Goal: Task Accomplishment & Management: Complete application form

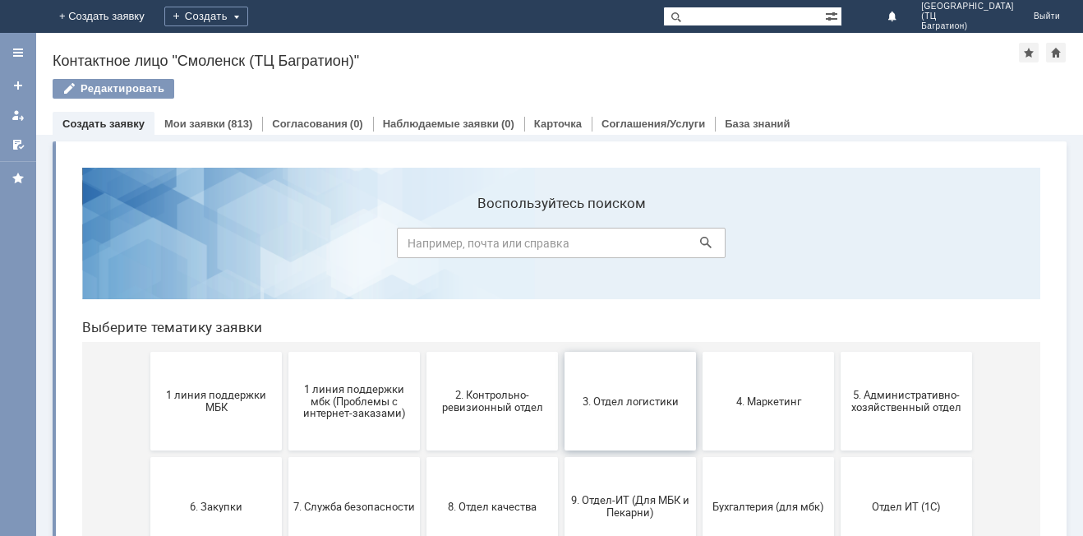
click at [644, 399] on span "3. Отдел логистики" at bounding box center [631, 401] width 122 height 12
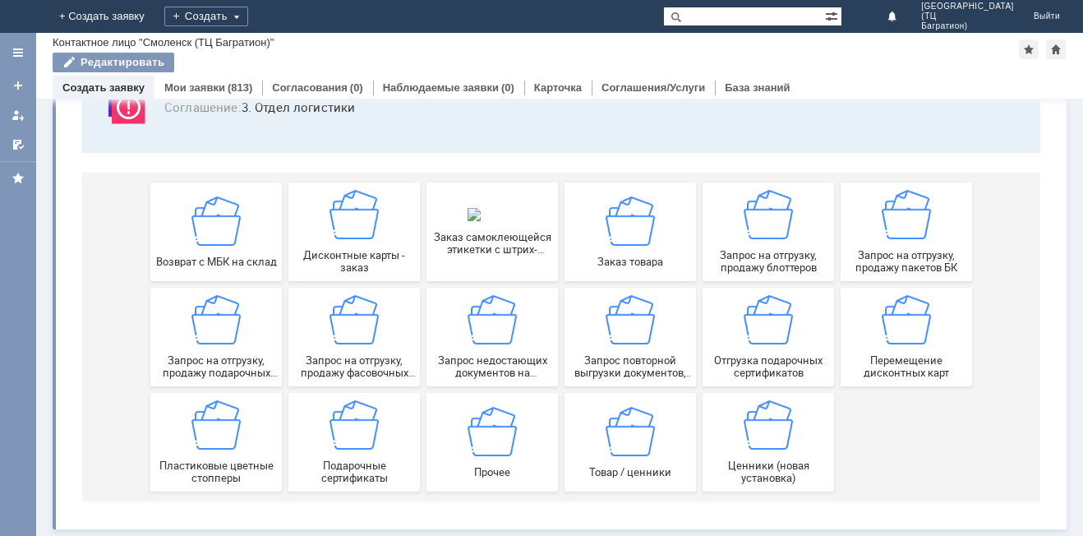
scroll to position [136, 0]
click at [494, 443] on img at bounding box center [492, 430] width 49 height 49
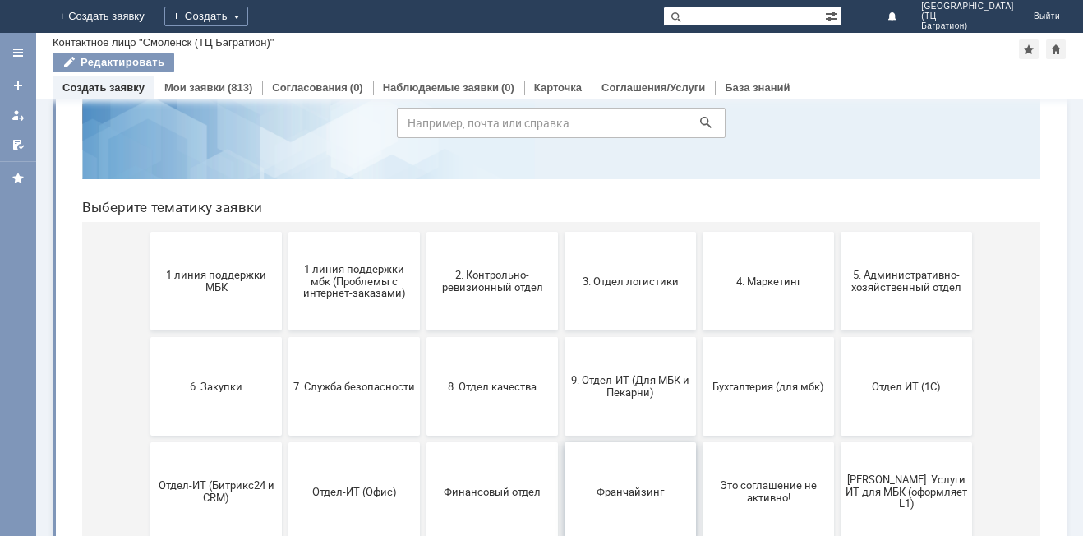
scroll to position [164, 0]
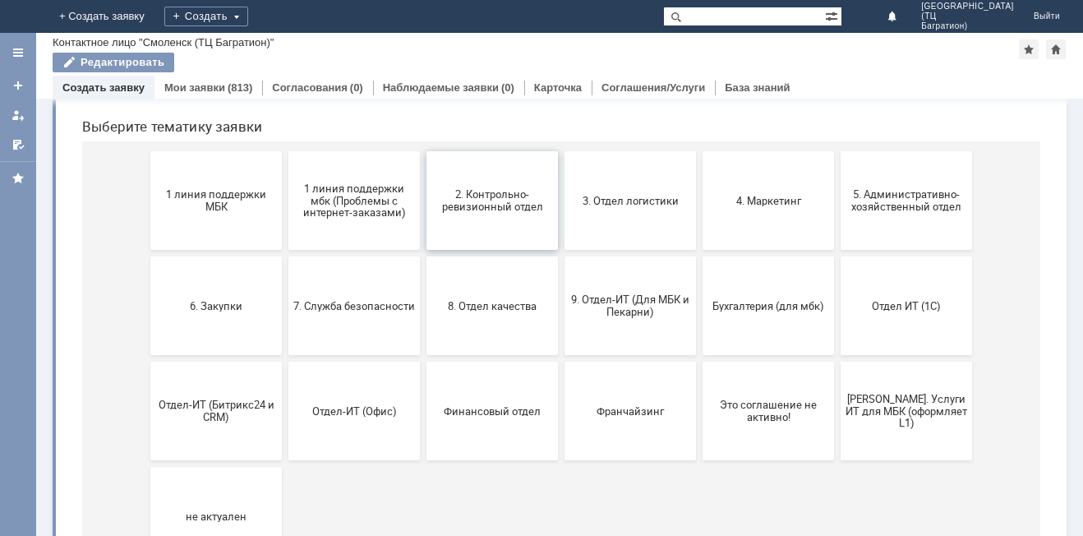
click at [503, 201] on span "2. Контрольно-ревизионный отдел" at bounding box center [493, 200] width 122 height 25
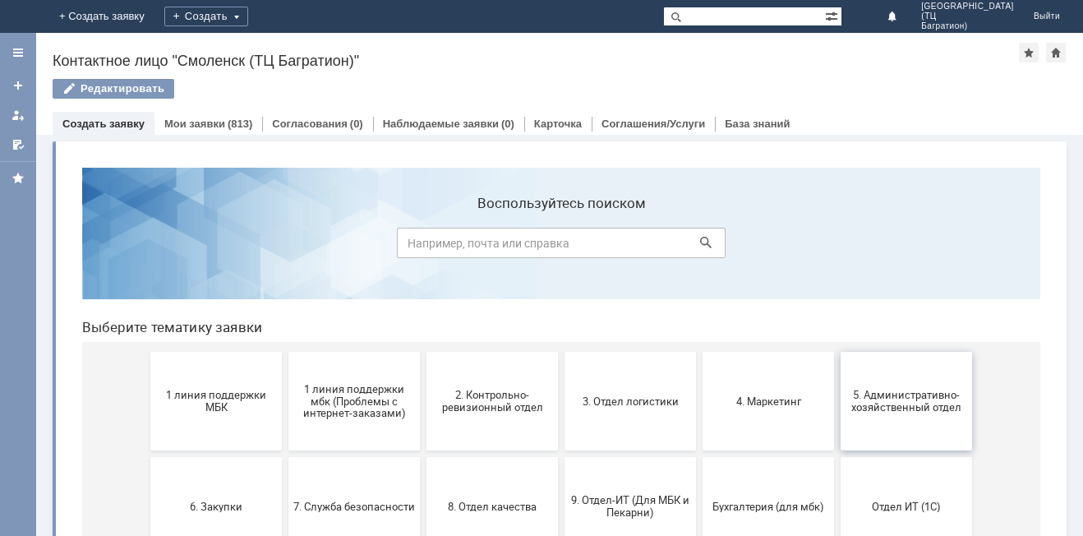
scroll to position [82, 0]
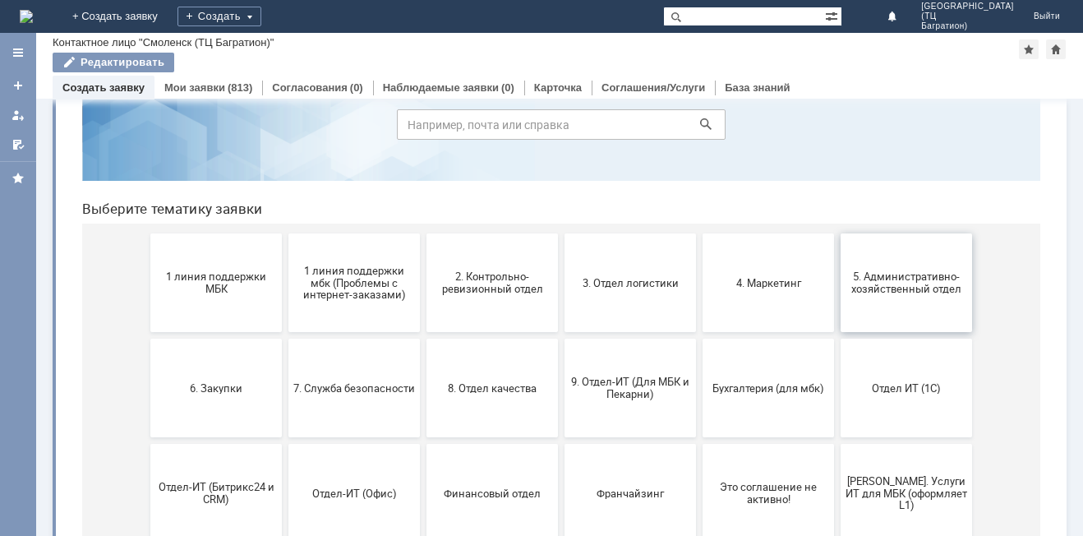
click at [902, 308] on button "5. Административно-хозяйственный отдел" at bounding box center [907, 282] width 132 height 99
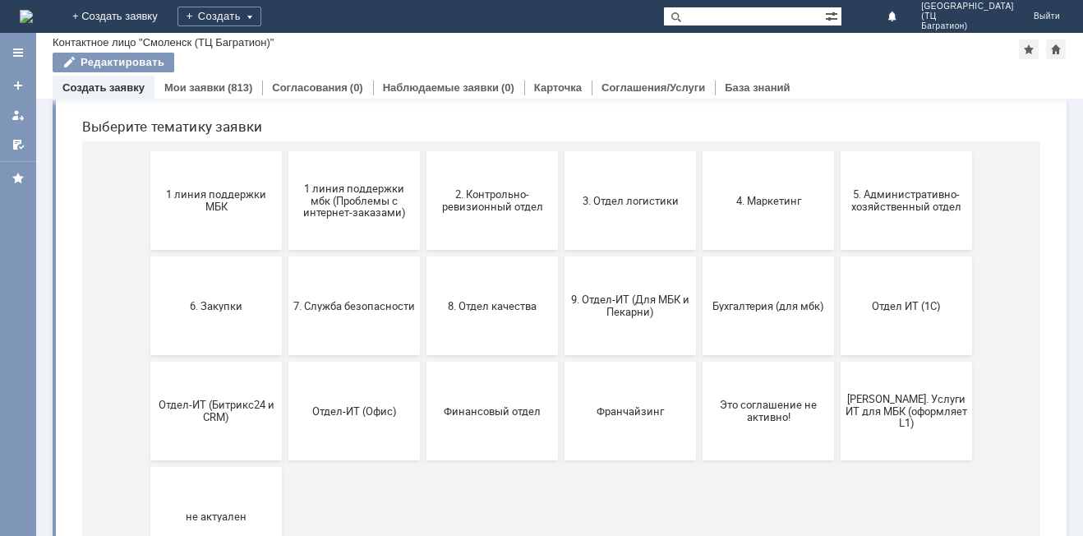
click at [248, 284] on button "6. Закупки" at bounding box center [216, 305] width 132 height 99
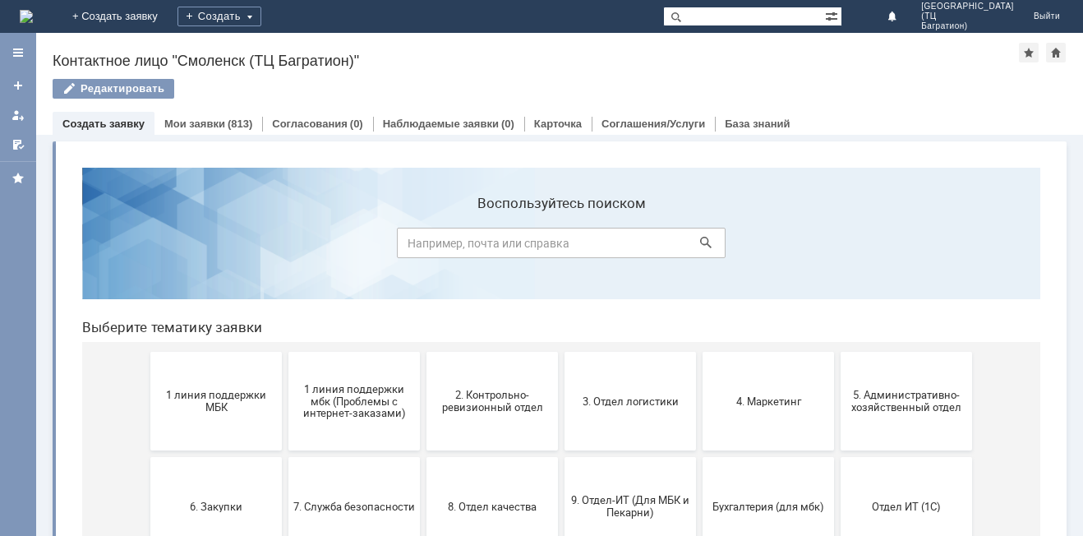
click at [482, 242] on input at bounding box center [561, 243] width 329 height 30
type input "бумага"
click button at bounding box center [706, 242] width 23 height 23
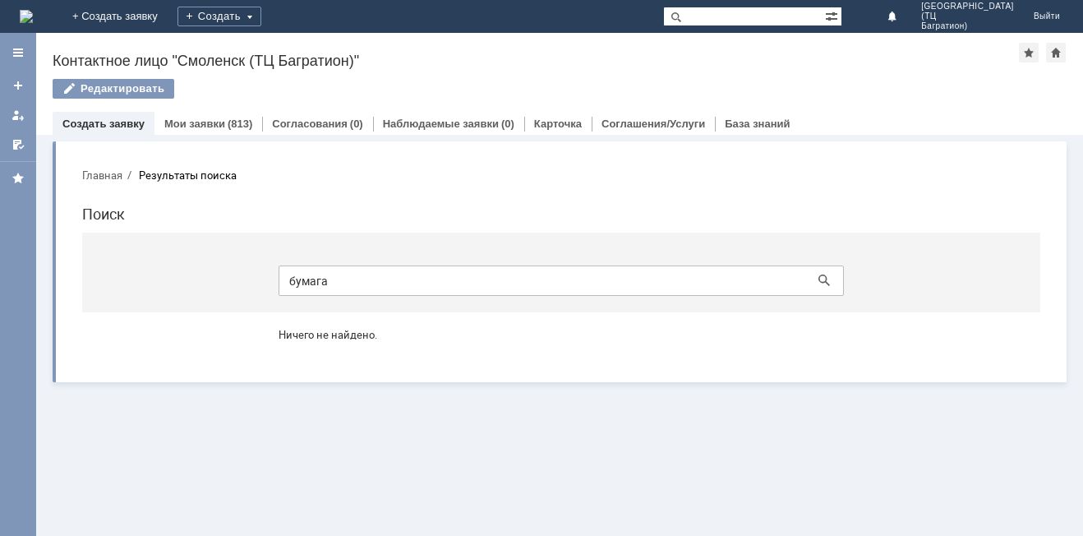
click at [709, 265] on input "бумага" at bounding box center [562, 280] width 566 height 30
type input "б"
click at [228, 120] on div "(813)" at bounding box center [240, 124] width 25 height 12
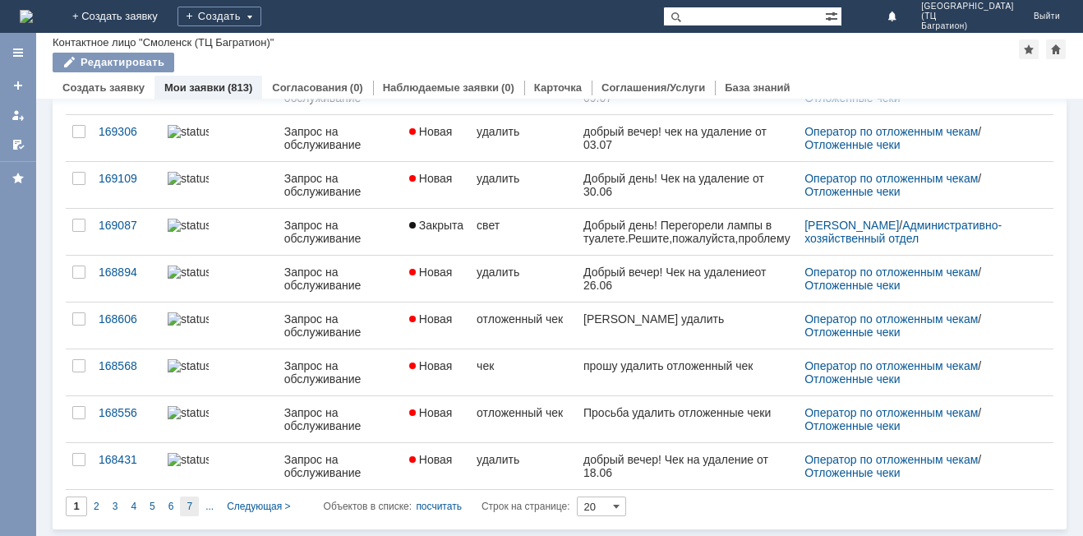
click at [183, 501] on div "7" at bounding box center [189, 506] width 19 height 20
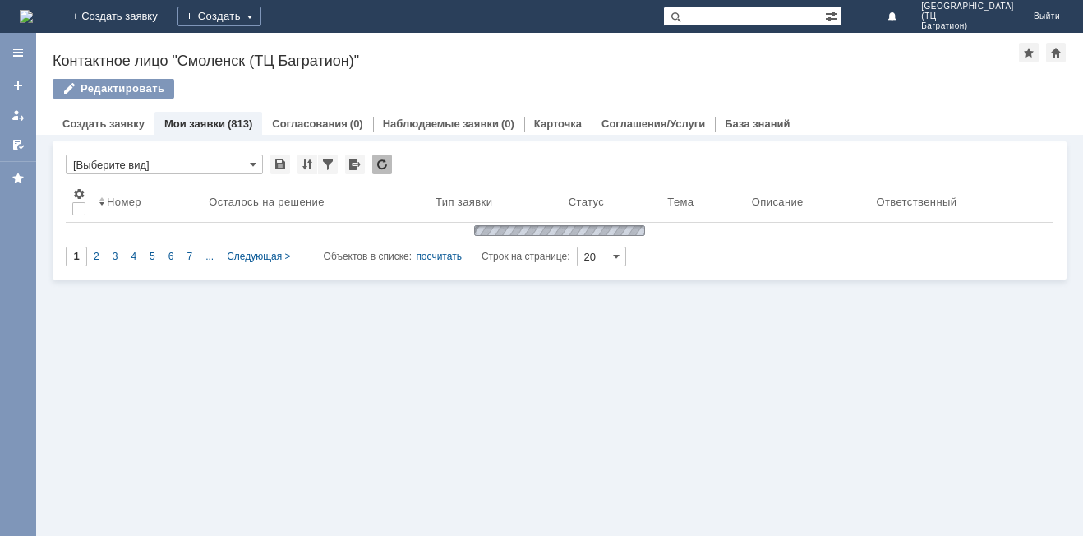
type input "7"
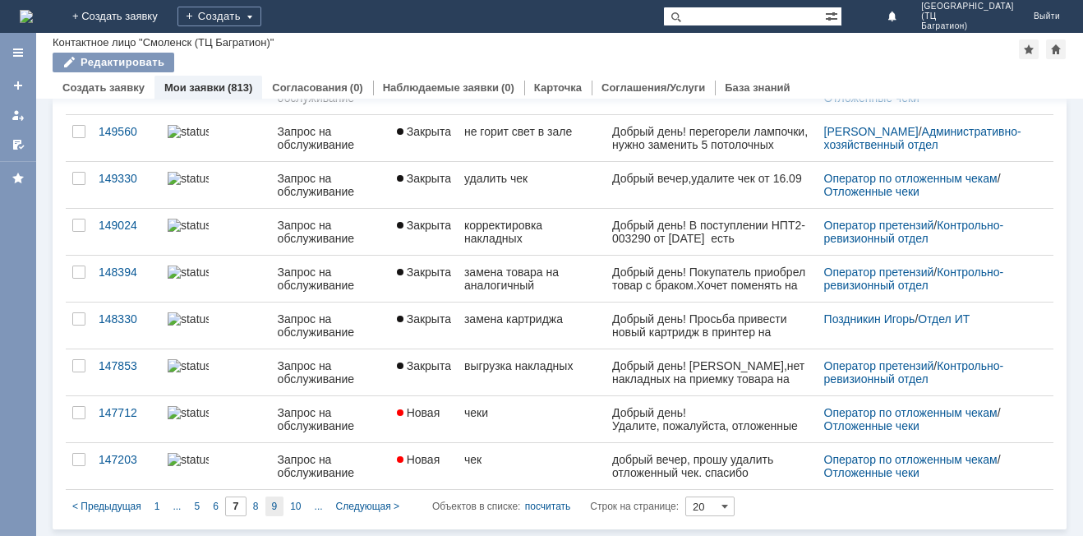
click at [265, 511] on div "9" at bounding box center [274, 506] width 19 height 20
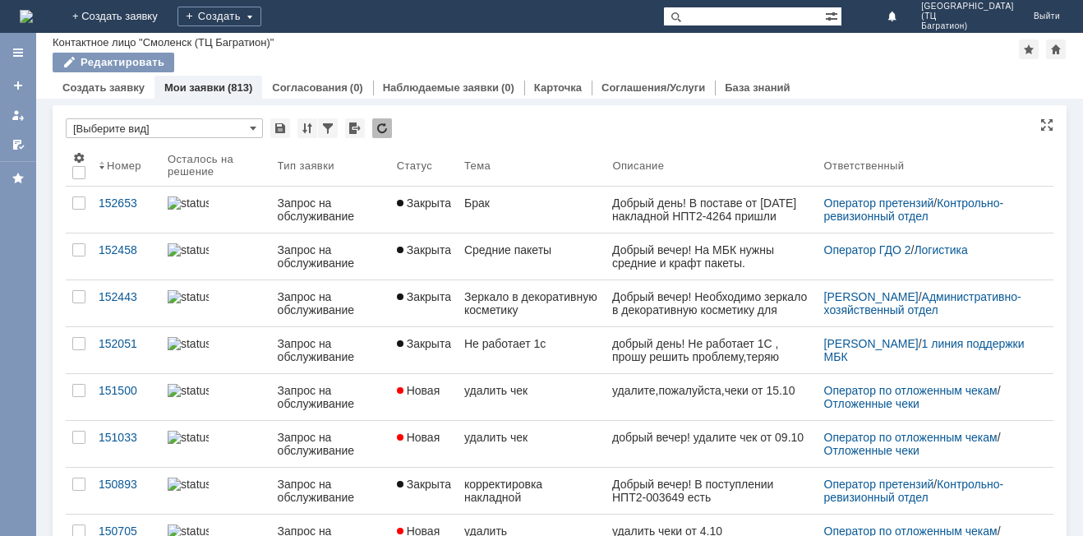
type input "9"
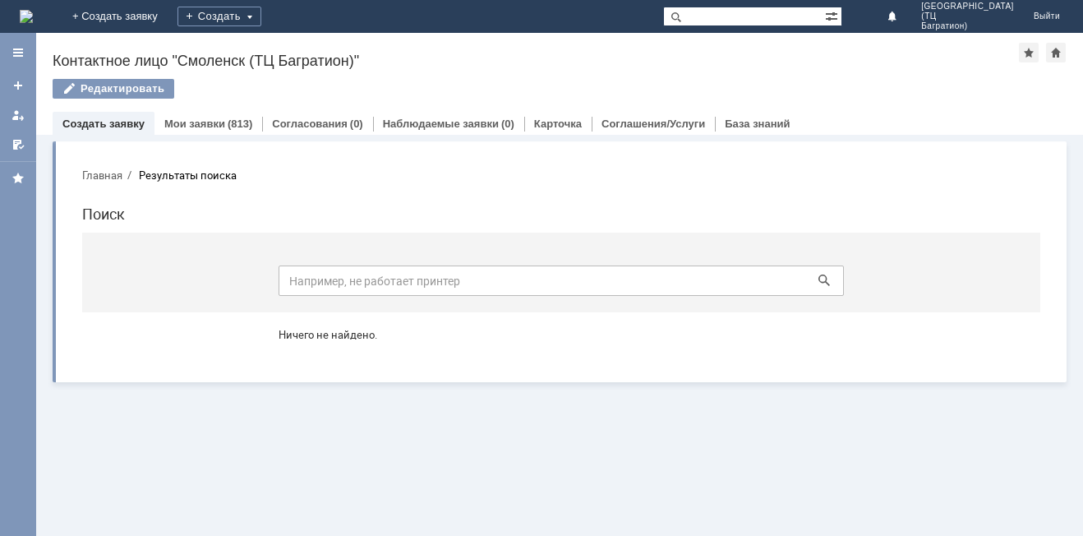
click at [131, 119] on link "Создать заявку" at bounding box center [103, 124] width 82 height 12
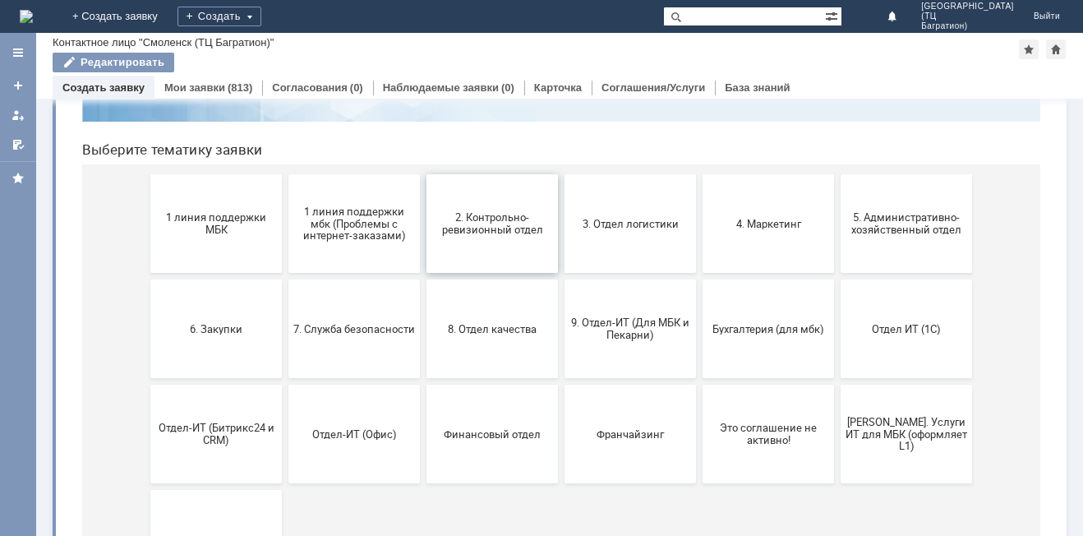
scroll to position [164, 0]
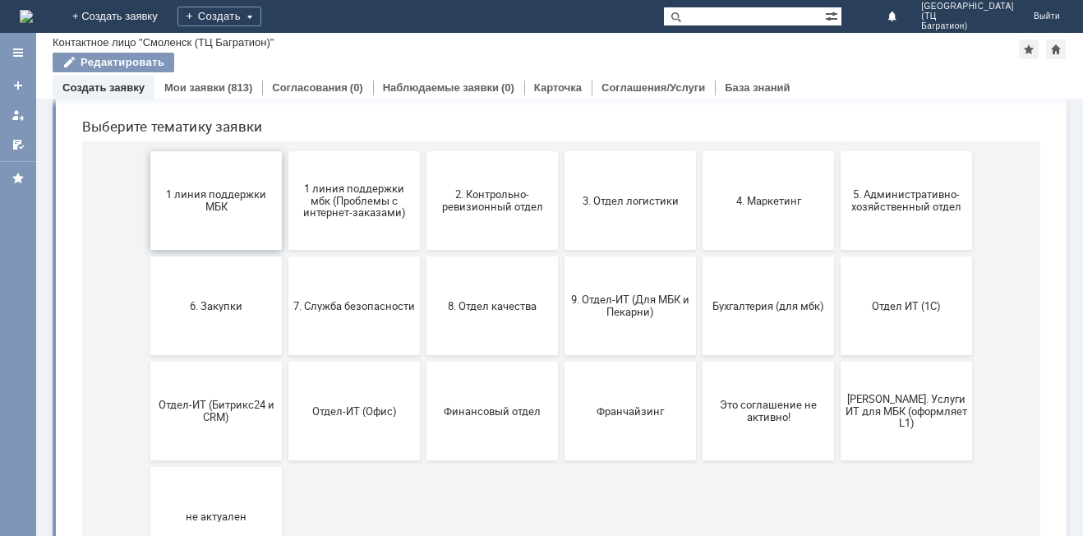
click at [257, 215] on button "1 линия поддержки МБК" at bounding box center [216, 200] width 132 height 99
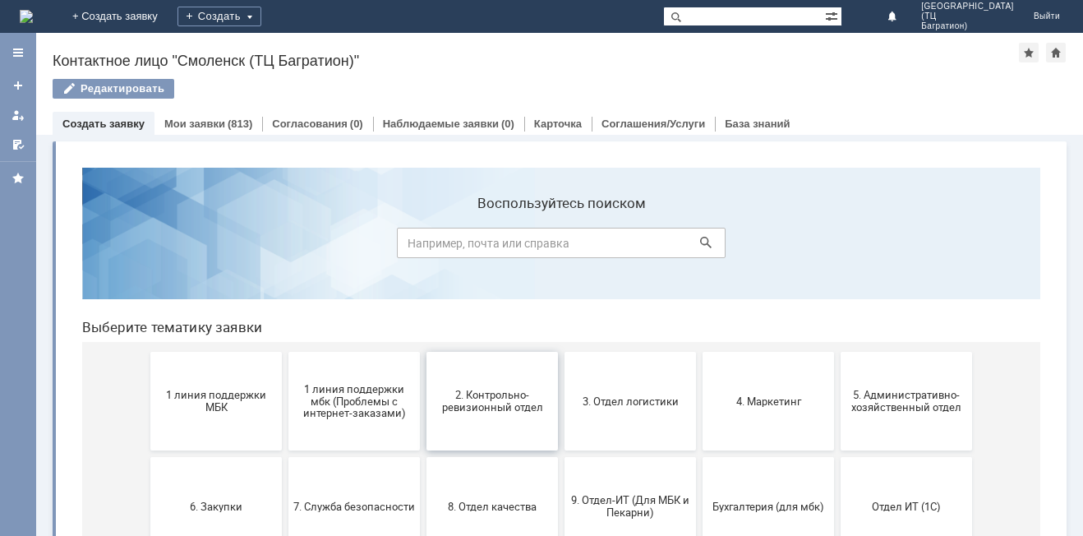
click at [478, 406] on span "2. Контрольно-ревизионный отдел" at bounding box center [493, 401] width 122 height 25
click at [627, 402] on span "3. Отдел логистики" at bounding box center [631, 401] width 122 height 12
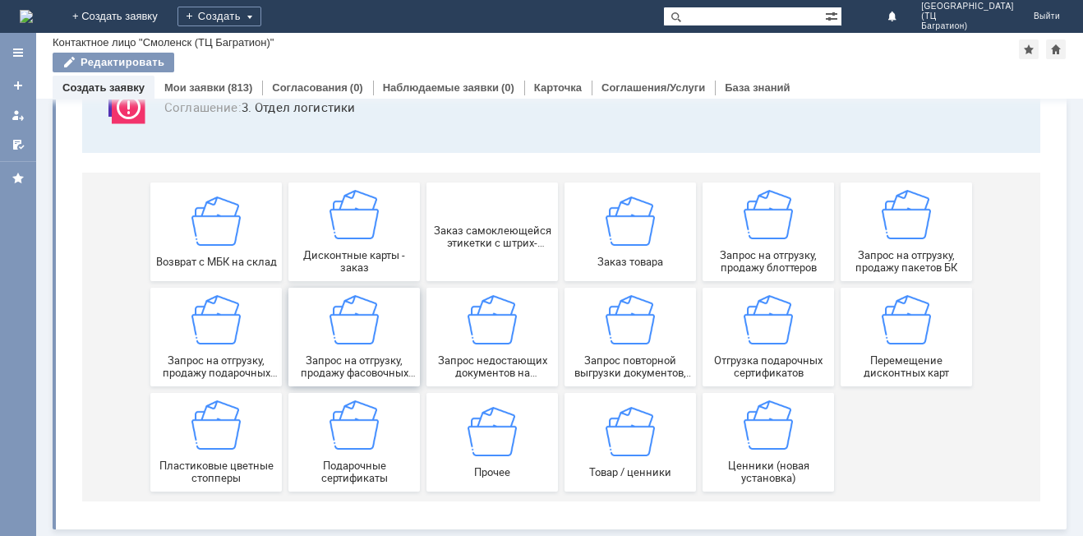
scroll to position [136, 0]
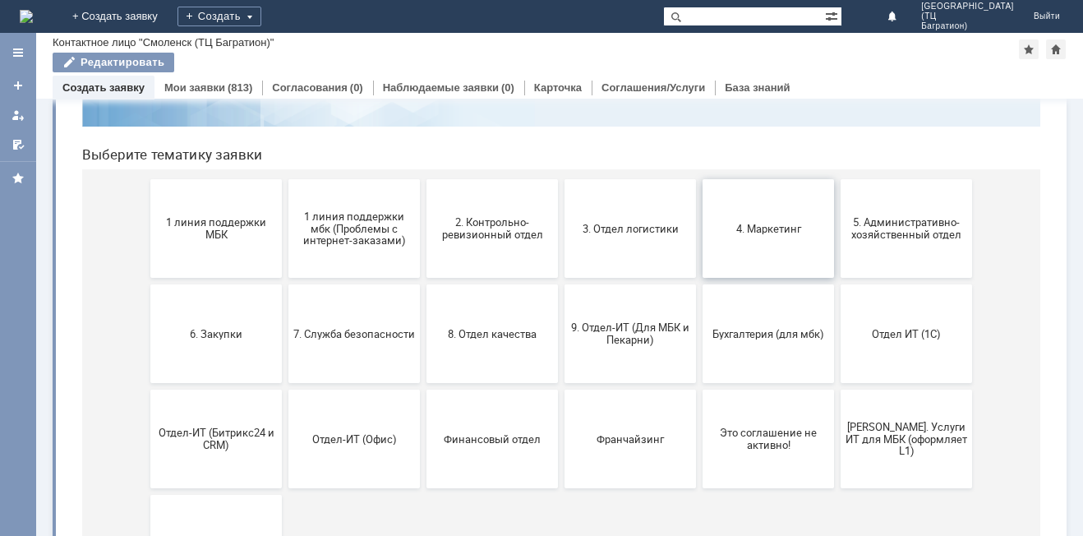
click at [774, 246] on button "4. Маркетинг" at bounding box center [769, 228] width 132 height 99
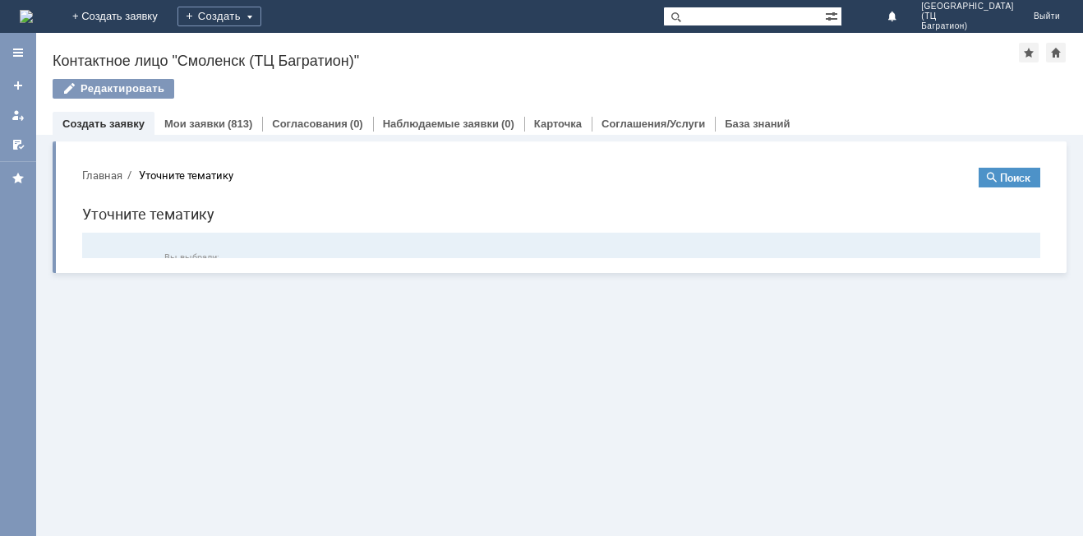
scroll to position [0, 0]
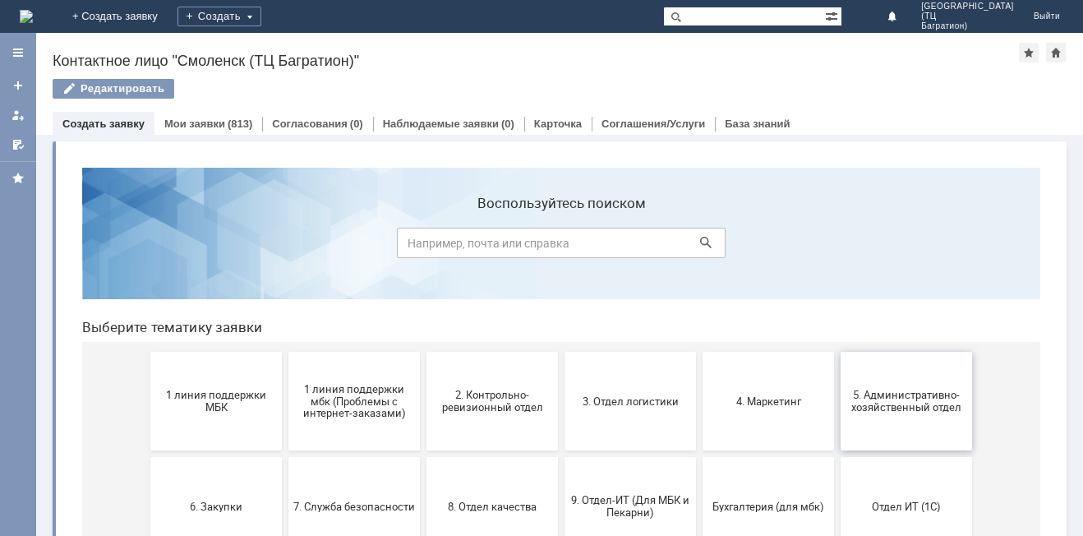
click at [905, 393] on span "5. Административно-хозяйственный отдел" at bounding box center [907, 401] width 122 height 25
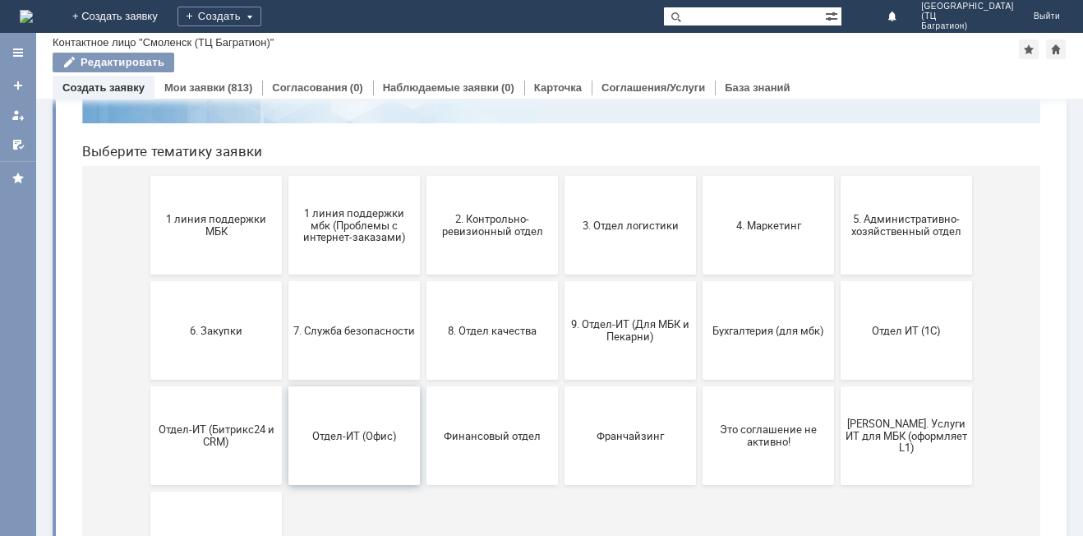
scroll to position [164, 0]
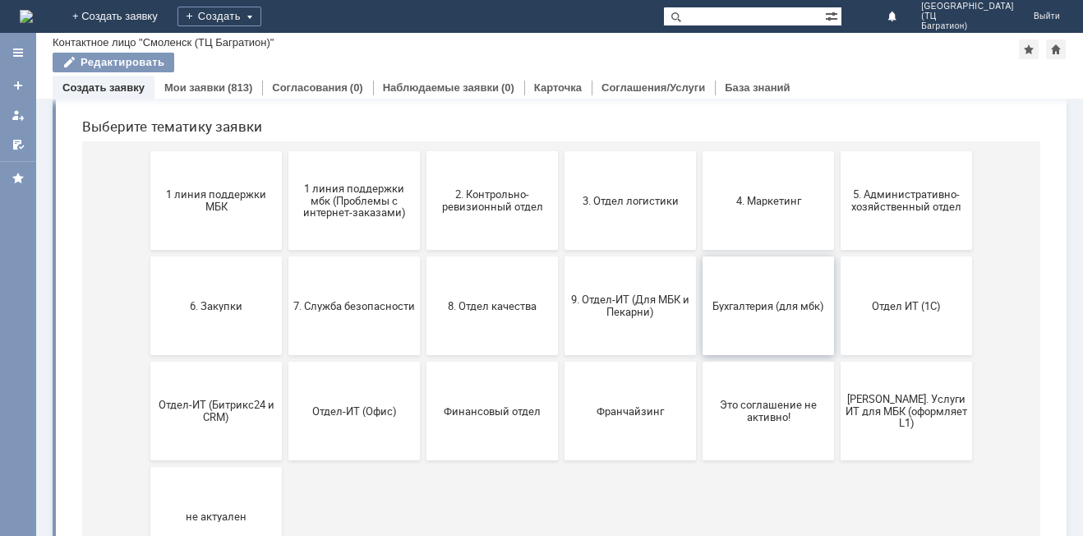
click at [806, 333] on button "Бухгалтерия (для мбк)" at bounding box center [769, 305] width 132 height 99
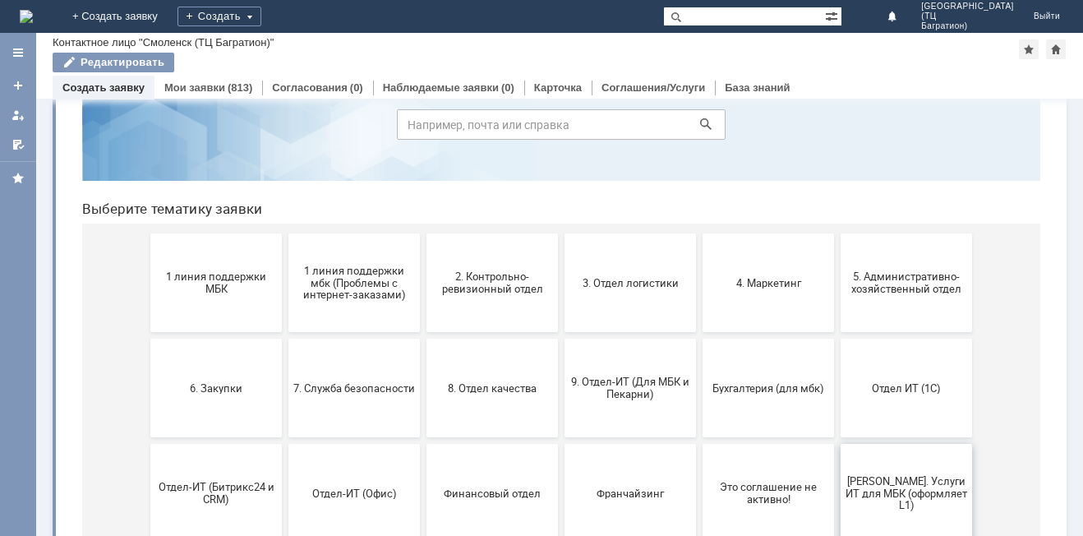
scroll to position [239, 0]
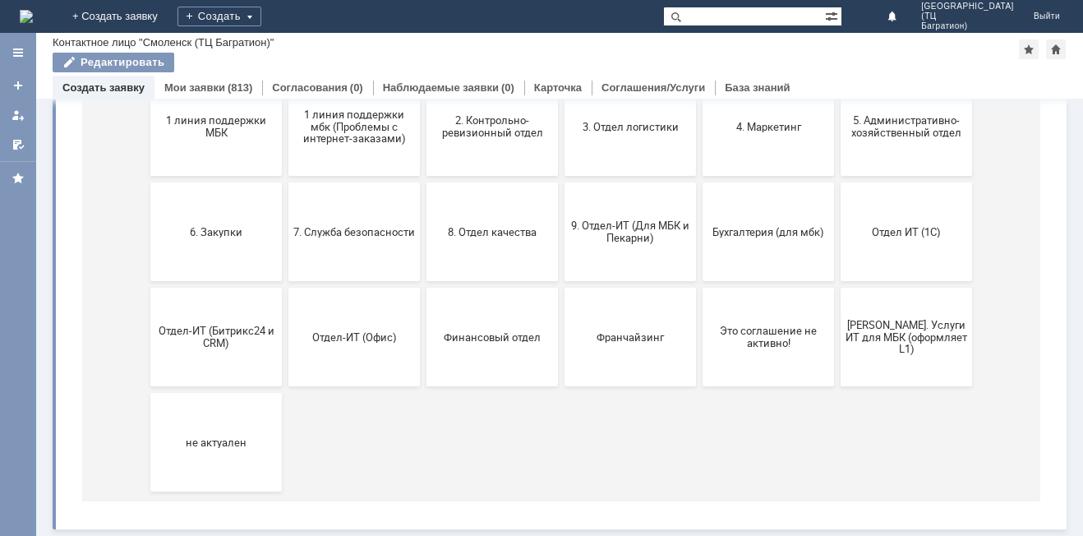
click at [858, 239] on button "Отдел ИТ (1С)" at bounding box center [907, 231] width 132 height 99
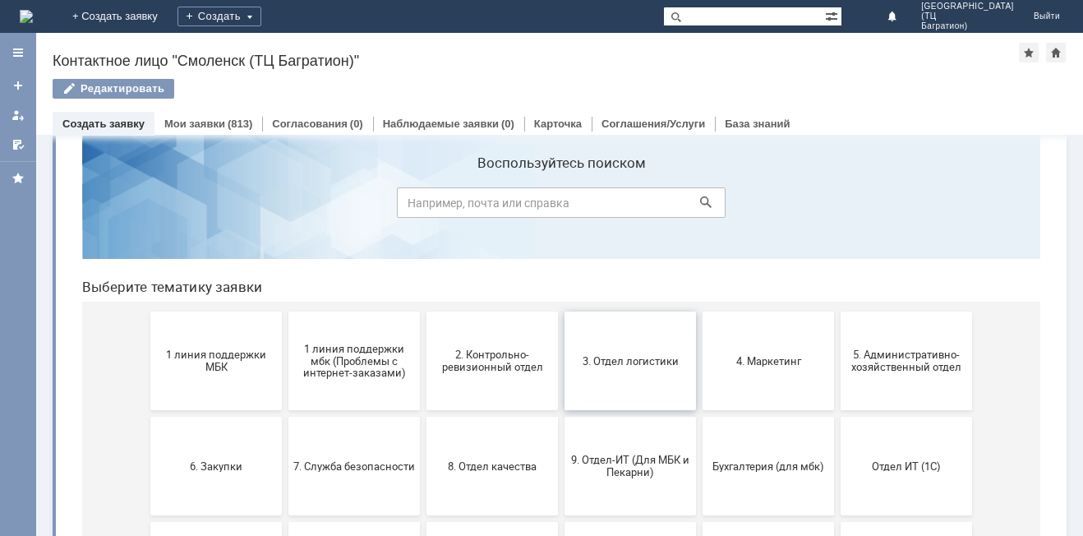
scroll to position [0, 0]
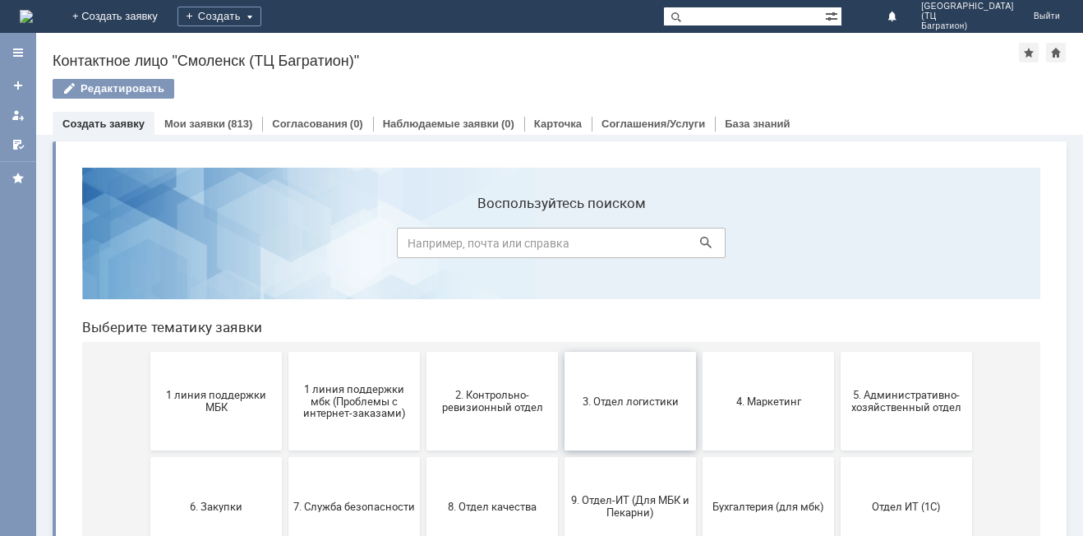
click at [661, 388] on button "3. Отдел логистики" at bounding box center [631, 401] width 132 height 99
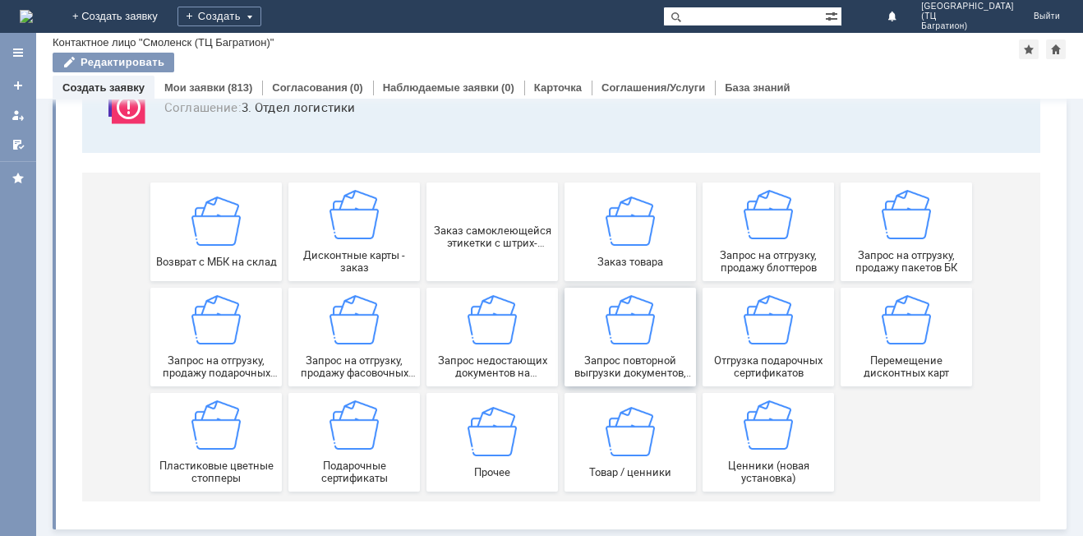
scroll to position [136, 0]
click at [538, 440] on div "Прочее" at bounding box center [493, 442] width 122 height 72
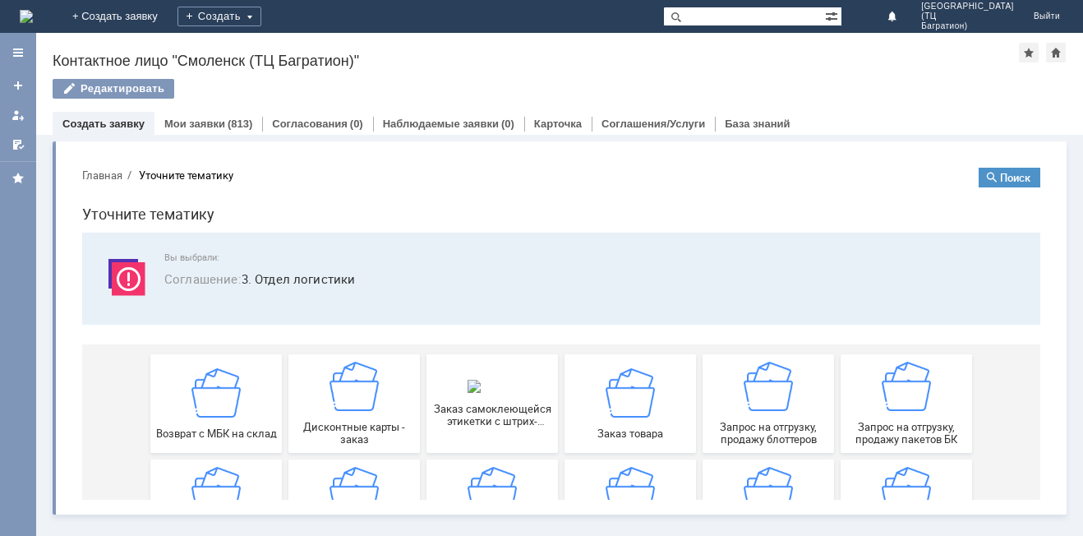
scroll to position [0, 0]
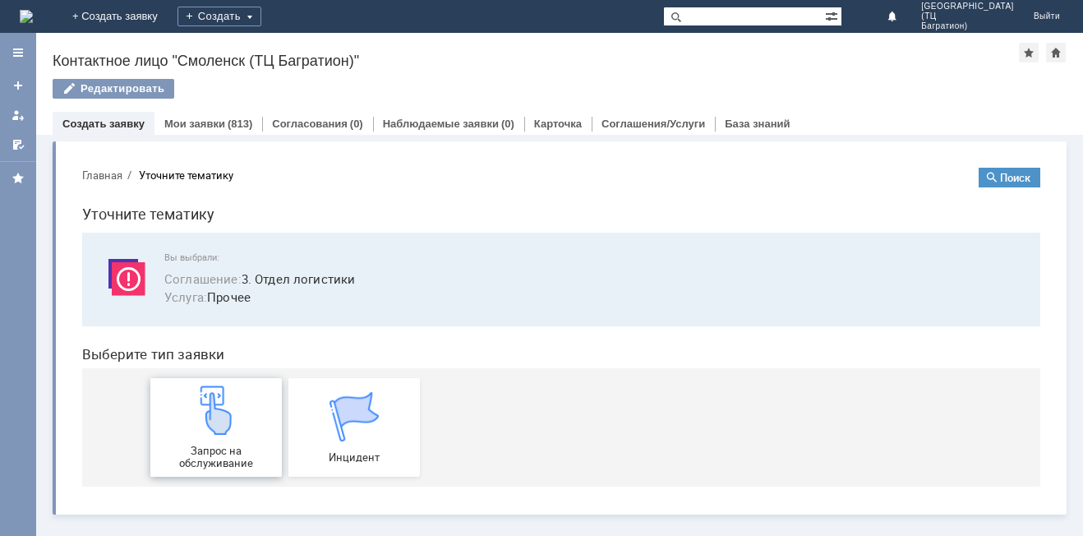
click at [215, 421] on img at bounding box center [216, 410] width 49 height 49
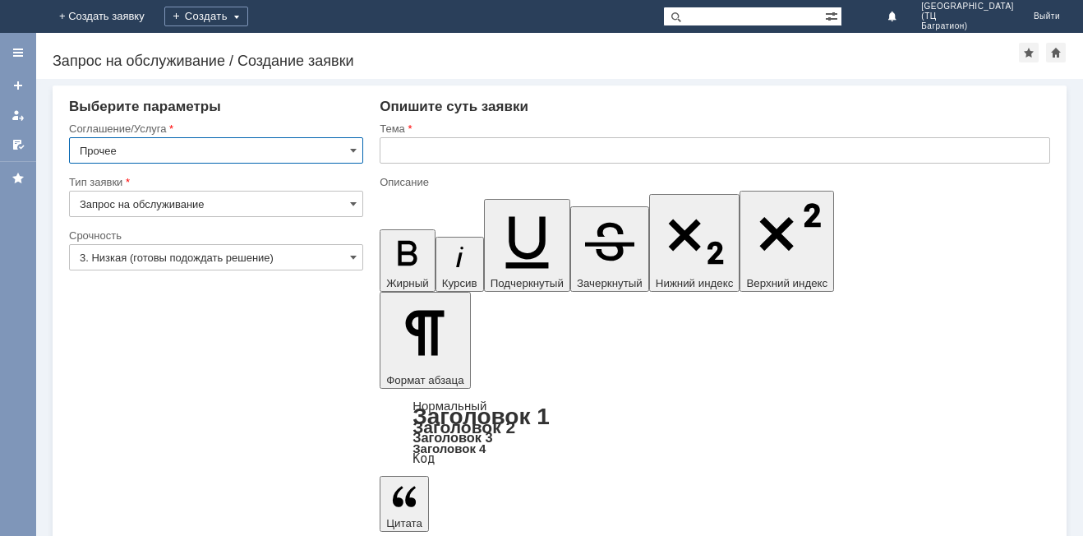
click at [428, 155] on input "text" at bounding box center [715, 150] width 671 height 26
